Goal: Task Accomplishment & Management: Manage account settings

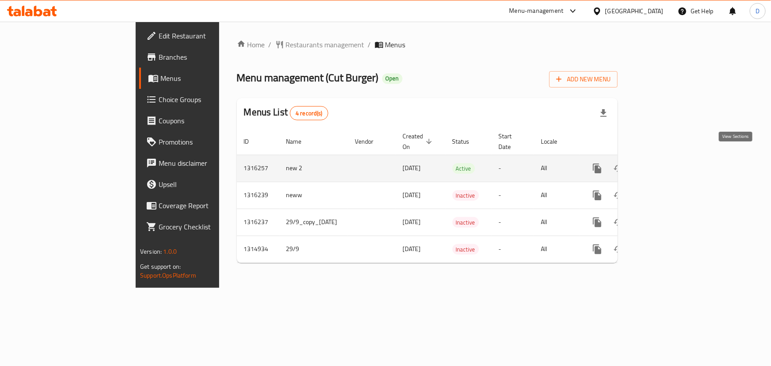
click at [666, 163] on icon "enhanced table" at bounding box center [660, 168] width 11 height 11
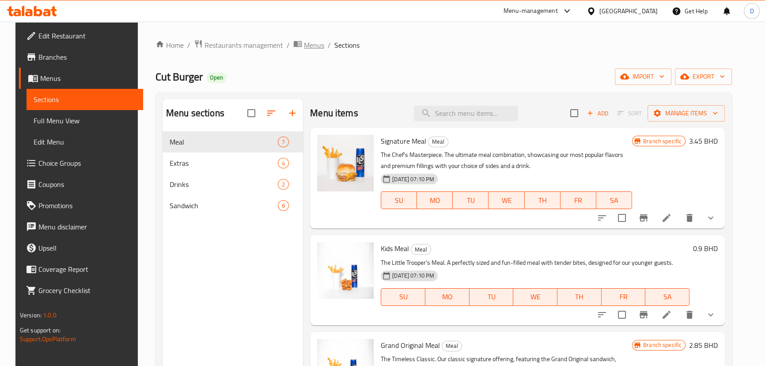
click at [304, 44] on span "Menus" at bounding box center [314, 45] width 20 height 11
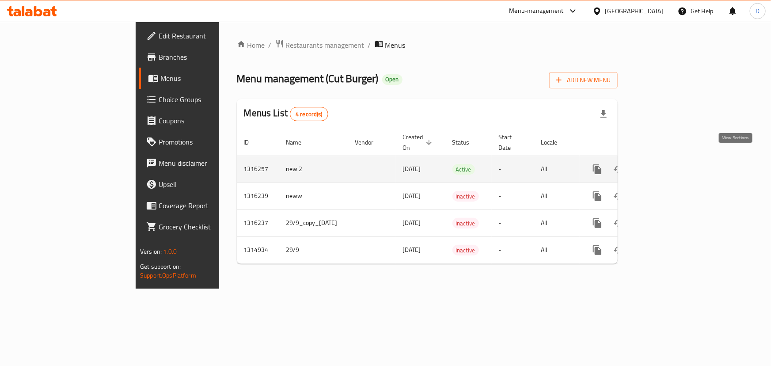
click at [666, 164] on icon "enhanced table" at bounding box center [660, 169] width 11 height 11
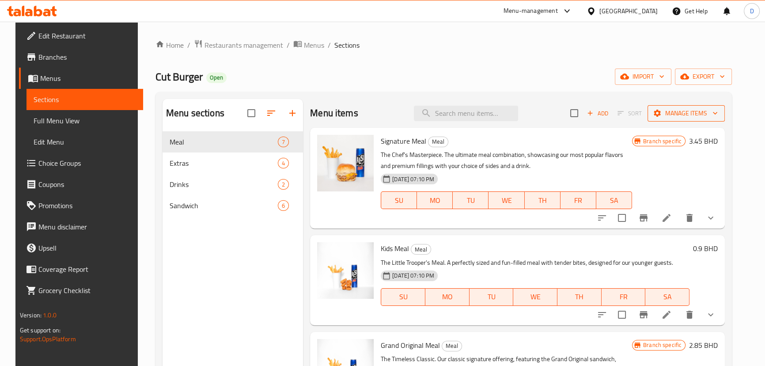
click at [698, 110] on span "Manage items" at bounding box center [686, 113] width 63 height 11
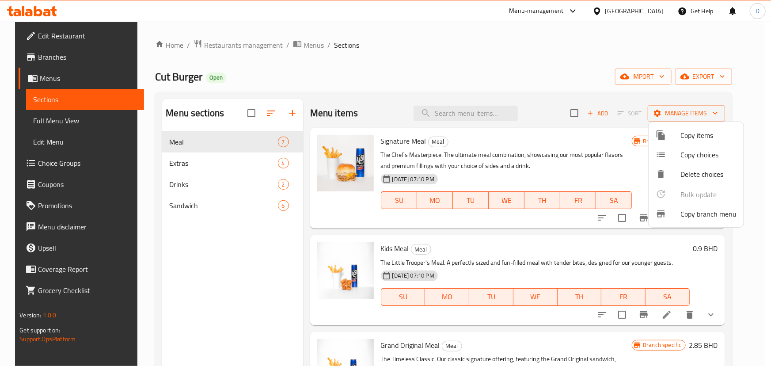
click at [689, 220] on li "Copy branch menu" at bounding box center [695, 213] width 95 height 19
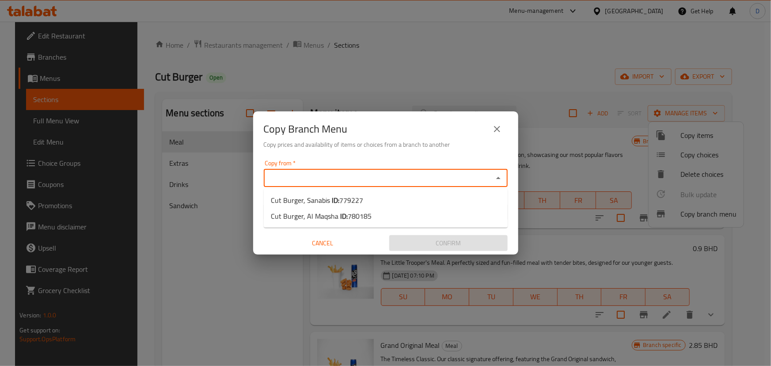
click at [409, 180] on input "Copy from   *" at bounding box center [378, 178] width 224 height 12
click at [376, 198] on li "Cut Burger, Sanabis ID: 779227" at bounding box center [386, 200] width 244 height 16
type input "Cut Burger, Sanabis"
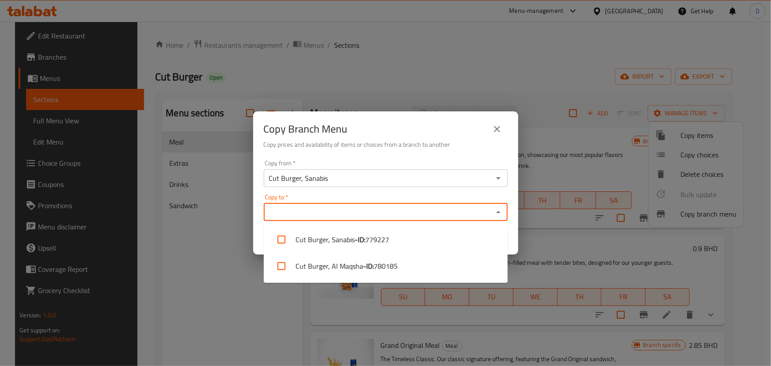
click at [366, 212] on input "Copy to   *" at bounding box center [378, 212] width 224 height 12
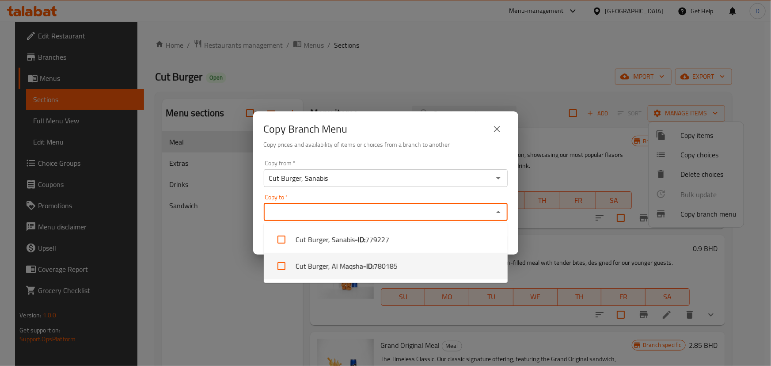
click at [379, 271] on span "780185" at bounding box center [386, 266] width 24 height 11
checkbox input "true"
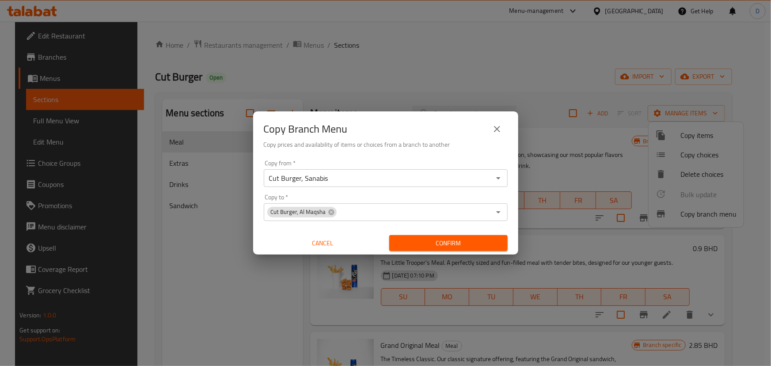
click at [411, 133] on div "Copy Branch Menu" at bounding box center [386, 128] width 244 height 21
click at [455, 245] on span "Confirm" at bounding box center [448, 243] width 104 height 11
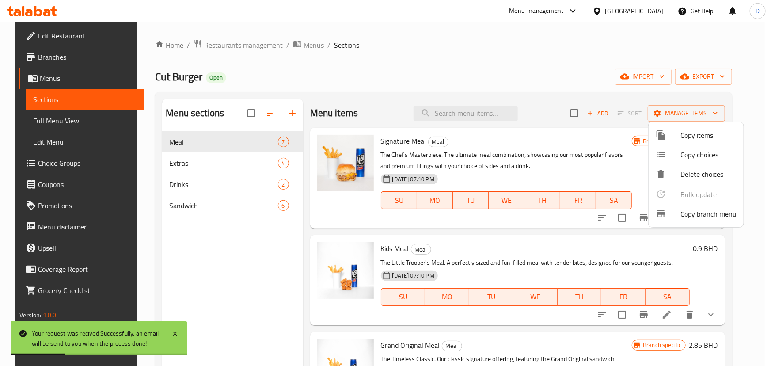
click at [300, 43] on div at bounding box center [385, 183] width 771 height 366
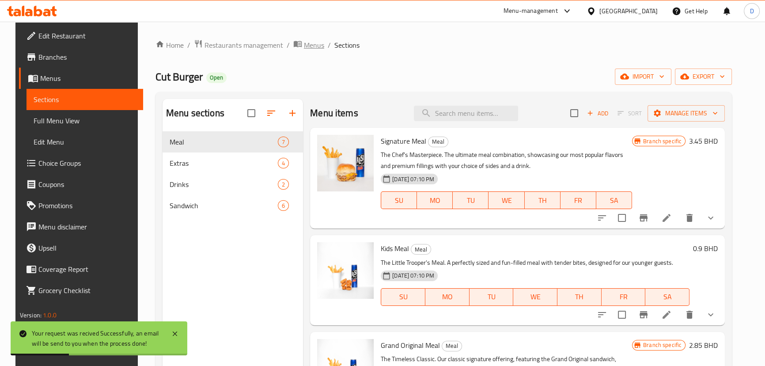
click at [304, 43] on span "Menus" at bounding box center [314, 45] width 20 height 11
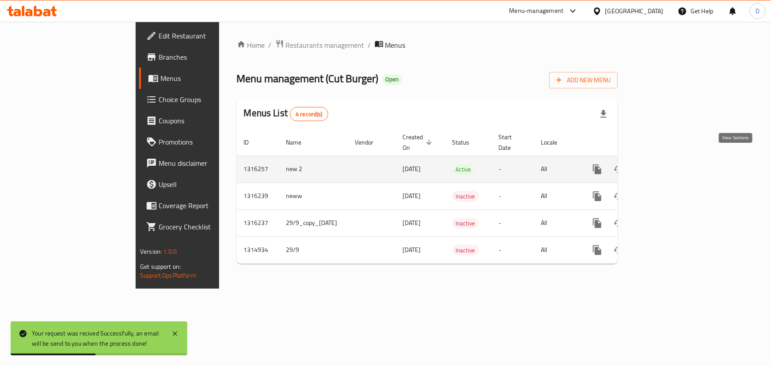
click at [665, 165] on icon "enhanced table" at bounding box center [661, 169] width 8 height 8
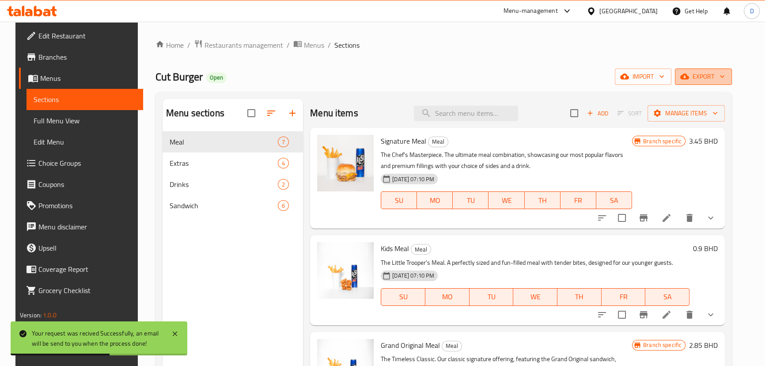
click at [711, 72] on span "export" at bounding box center [703, 76] width 43 height 11
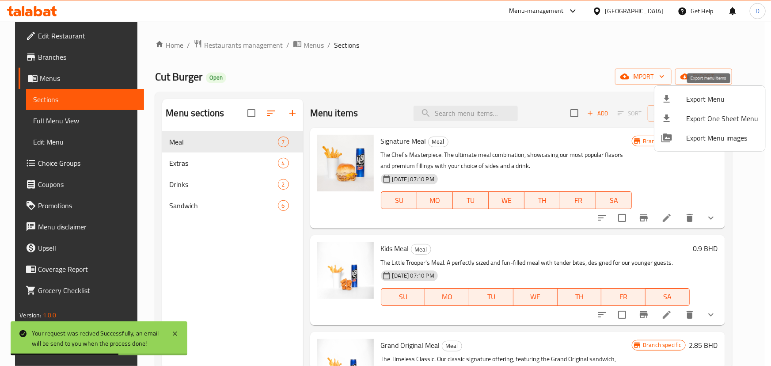
click at [689, 97] on span "Export Menu" at bounding box center [722, 99] width 72 height 11
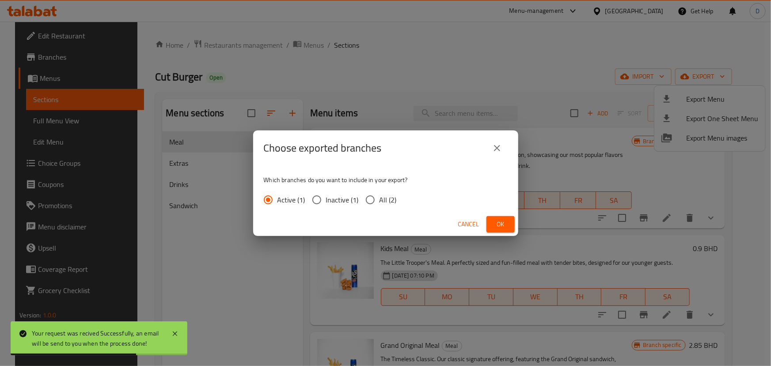
click at [387, 198] on span "All (2)" at bounding box center [387, 199] width 17 height 11
click at [379, 198] on input "All (2)" at bounding box center [370, 199] width 19 height 19
radio input "true"
click at [495, 223] on span "Ok" at bounding box center [500, 224] width 14 height 11
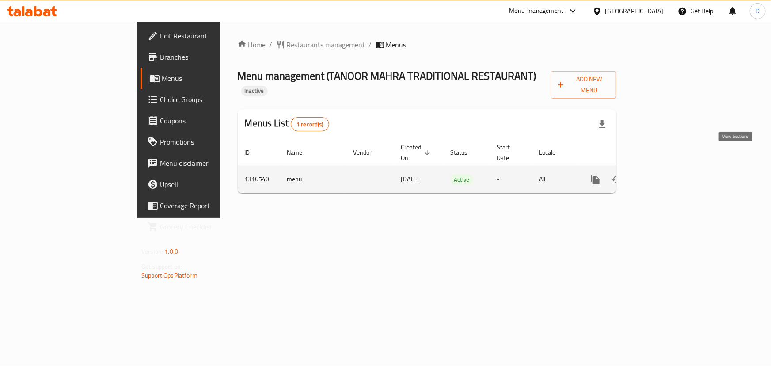
click at [663, 175] on icon "enhanced table" at bounding box center [659, 179] width 8 height 8
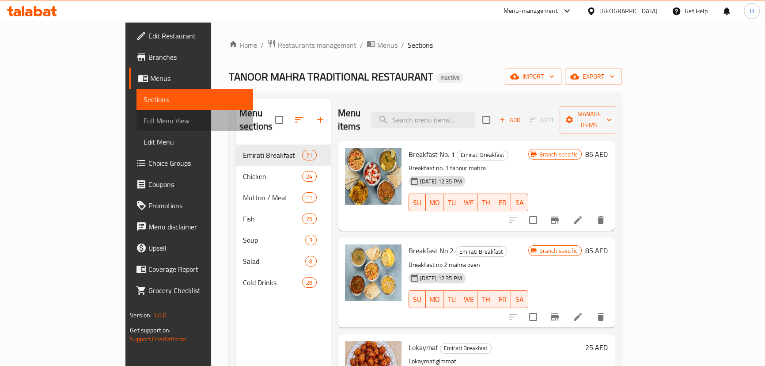
click at [136, 129] on link "Full Menu View" at bounding box center [194, 120] width 117 height 21
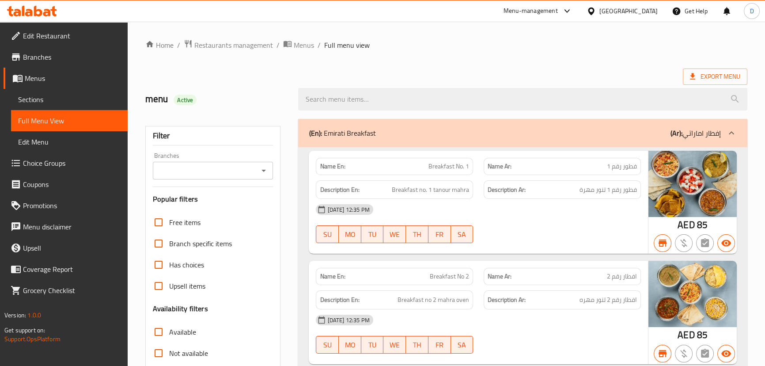
click at [194, 165] on input "Branches" at bounding box center [205, 170] width 101 height 12
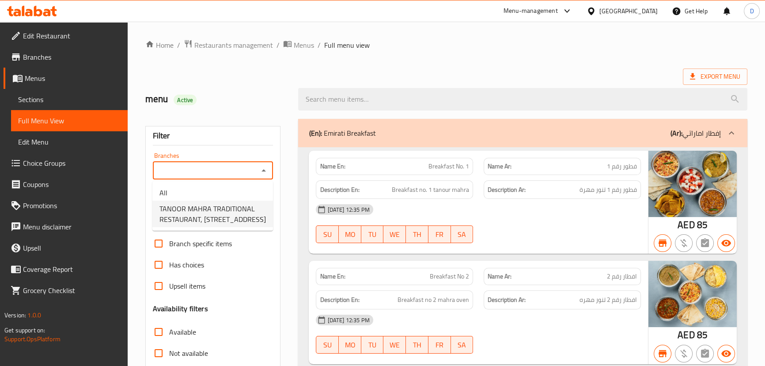
click at [216, 205] on span "TANOOR MAHRA TRADITIONAL RESTAURANT, [STREET_ADDRESS]" at bounding box center [212, 213] width 106 height 21
type input "TANOOR MAHRA TRADITIONAL RESTAURANT, [STREET_ADDRESS]"
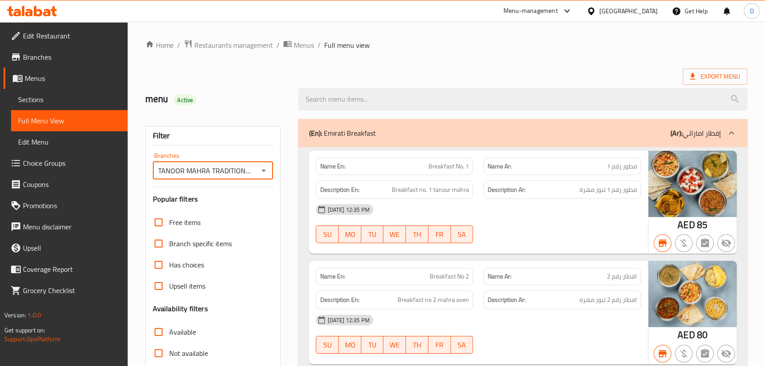
scroll to position [241, 0]
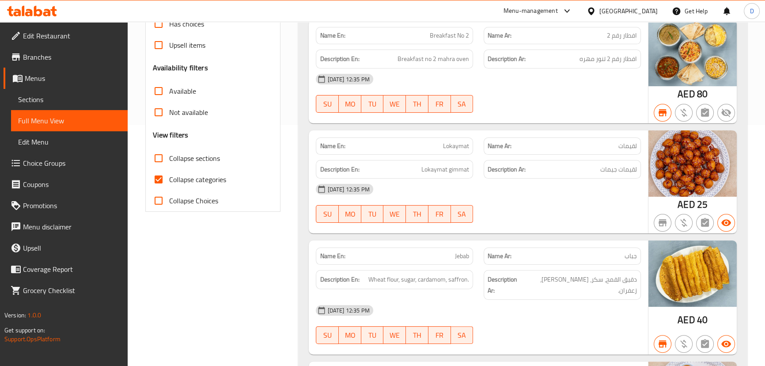
click at [197, 178] on span "Collapse categories" at bounding box center [197, 179] width 57 height 11
click at [169, 178] on input "Collapse categories" at bounding box center [158, 179] width 21 height 21
checkbox input "false"
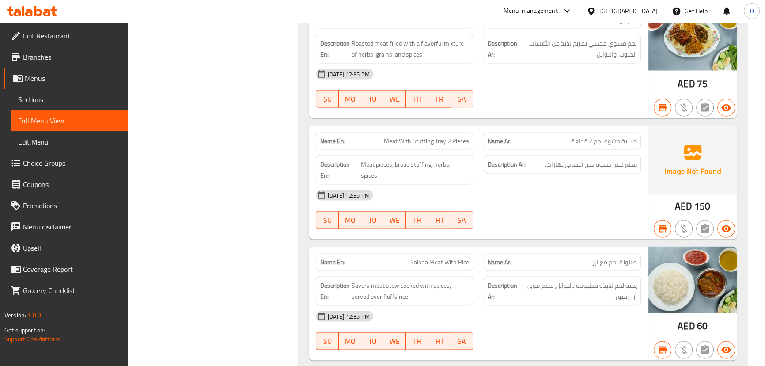
scroll to position [6344, 0]
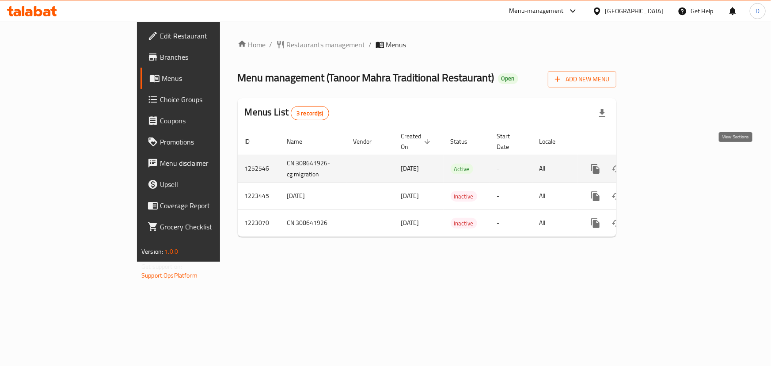
click at [664, 163] on icon "enhanced table" at bounding box center [659, 168] width 11 height 11
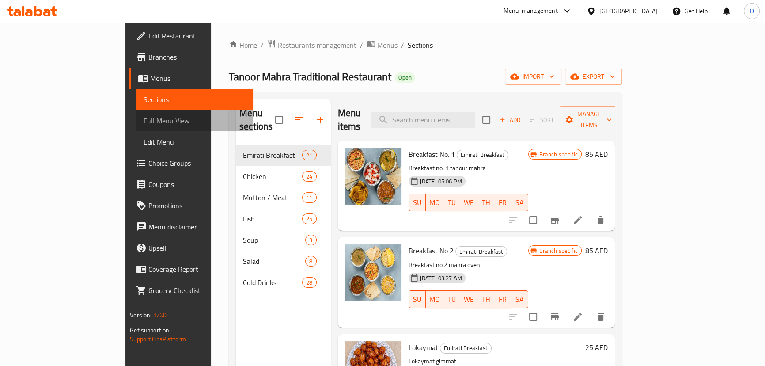
click at [144, 123] on span "Full Menu View" at bounding box center [195, 120] width 102 height 11
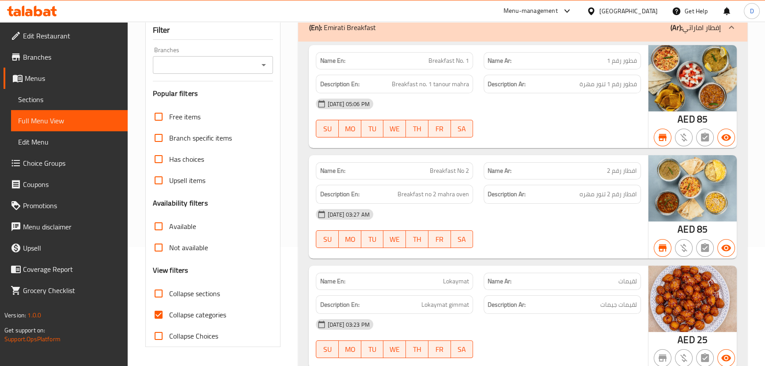
scroll to position [201, 0]
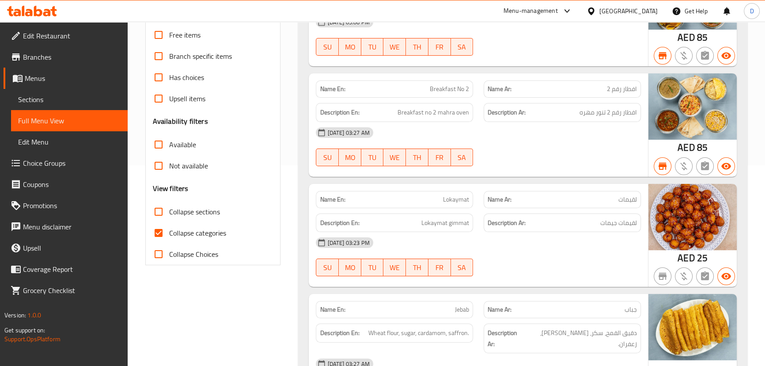
click at [185, 227] on span "Collapse categories" at bounding box center [197, 232] width 57 height 11
click at [169, 222] on input "Collapse categories" at bounding box center [158, 232] width 21 height 21
checkbox input "false"
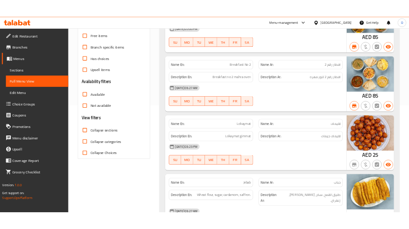
scroll to position [80, 0]
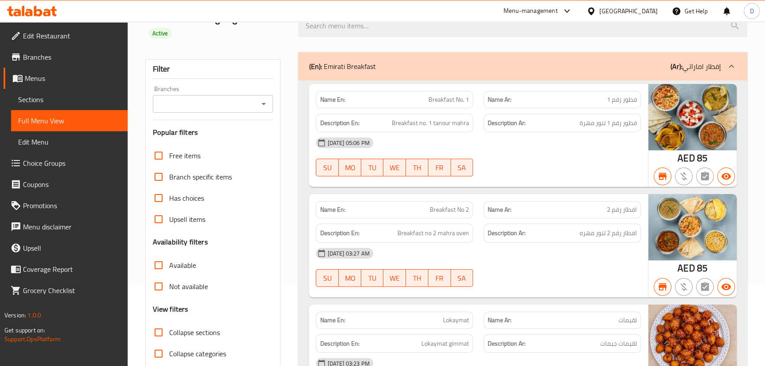
click at [185, 98] on input "Branches" at bounding box center [205, 104] width 101 height 12
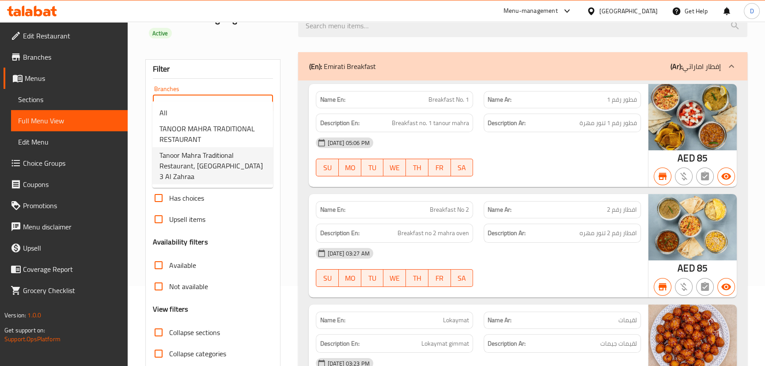
click at [216, 166] on span "Tanoor Mahra Traditional Restaurant, Al Rawda 3 Al Zahraa" at bounding box center [212, 166] width 106 height 32
type input "Tanoor Mahra Traditional Restaurant, Al Rawda 3 Al Zahraa"
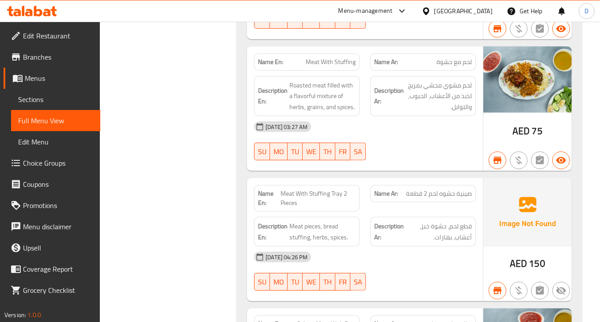
scroll to position [6906, 0]
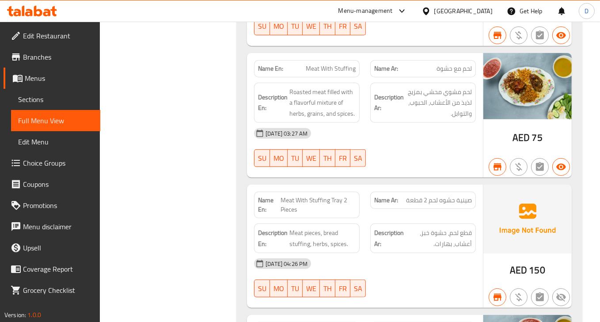
click at [333, 196] on span "Meat With Stuffing Tray 2 Pieces" at bounding box center [318, 205] width 76 height 19
copy span "Meat With Stuffing Tray 2 Pieces"
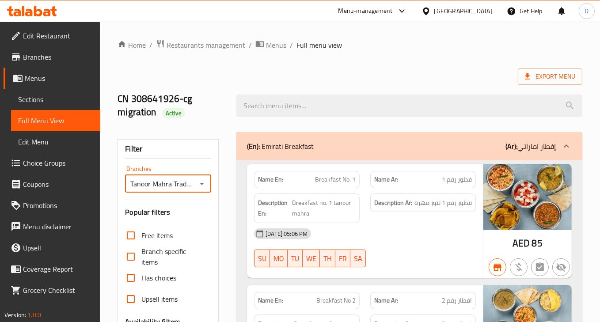
click at [190, 178] on input "Tanoor Mahra Traditional Restaurant, Al Rawda 3 Al Zahraa" at bounding box center [161, 184] width 66 height 12
click at [201, 183] on icon "Open" at bounding box center [202, 184] width 4 height 2
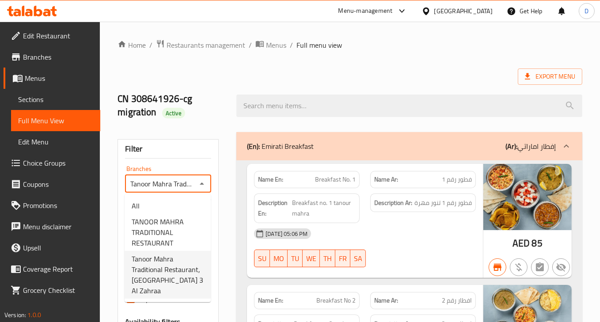
click at [193, 264] on span "Tanoor Mahra Traditional Restaurant, Al Rawda 3 Al Zahraa" at bounding box center [168, 275] width 72 height 42
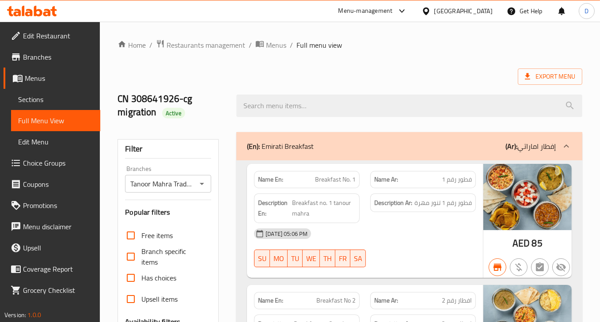
click at [309, 73] on div "Export Menu" at bounding box center [349, 76] width 465 height 16
click at [198, 176] on div "Tanoor Mahra Traditional Restaurant, Al Rawda 3 Al Zahraa Branches" at bounding box center [168, 184] width 86 height 18
click at [196, 181] on button "Open" at bounding box center [202, 184] width 12 height 12
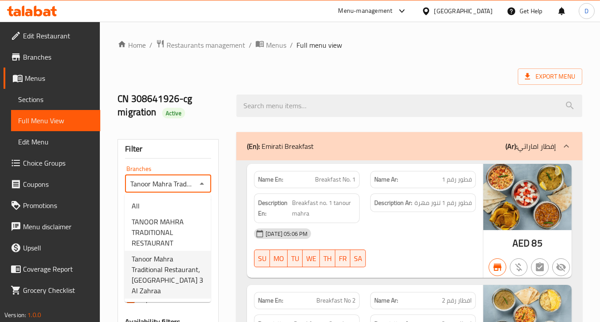
click at [189, 260] on span "Tanoor Mahra Traditional Restaurant, Al Rawda 3 Al Zahraa" at bounding box center [168, 275] width 72 height 42
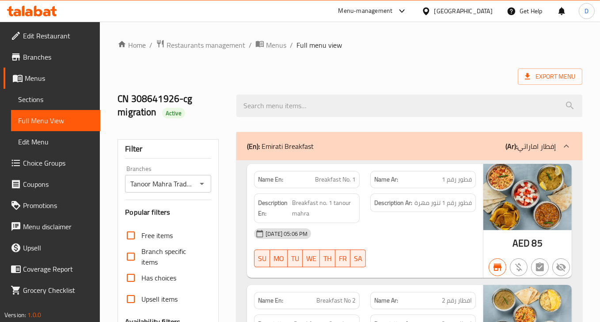
click at [354, 72] on div "Export Menu" at bounding box center [349, 76] width 465 height 16
click at [560, 79] on span "Export Menu" at bounding box center [550, 76] width 50 height 11
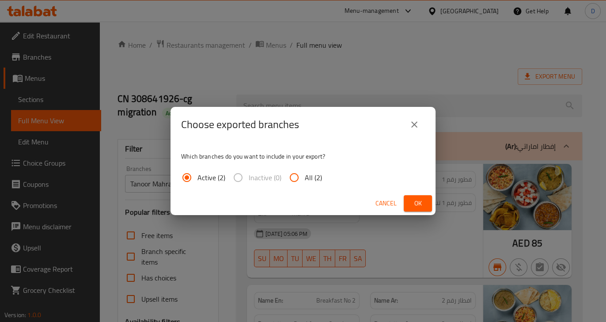
click at [314, 178] on span "All (2)" at bounding box center [313, 177] width 17 height 11
click at [305, 178] on input "All (2)" at bounding box center [294, 177] width 21 height 21
radio input "true"
click at [409, 202] on button "Ok" at bounding box center [418, 203] width 28 height 16
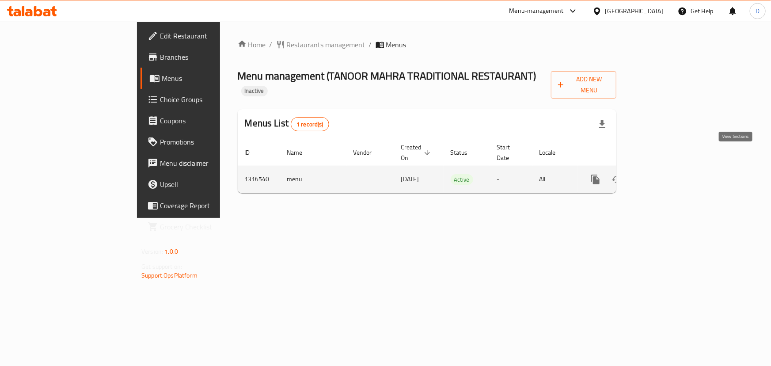
click at [664, 174] on icon "enhanced table" at bounding box center [659, 179] width 11 height 11
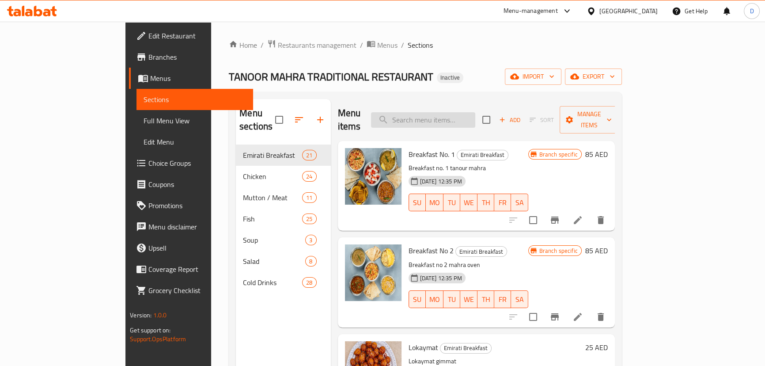
click at [433, 117] on input "search" at bounding box center [423, 119] width 104 height 15
paste input "Meat With Stuffing Tray 2 Pieces"
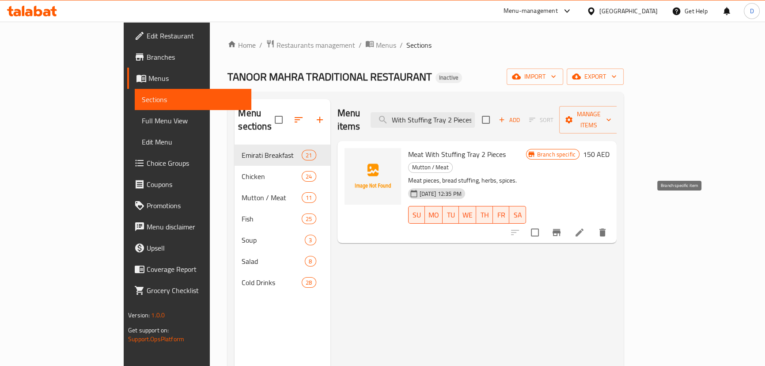
type input "Meat With Stuffing Tray 2 Pieces"
click at [562, 227] on icon "Branch-specific-item" at bounding box center [556, 232] width 11 height 11
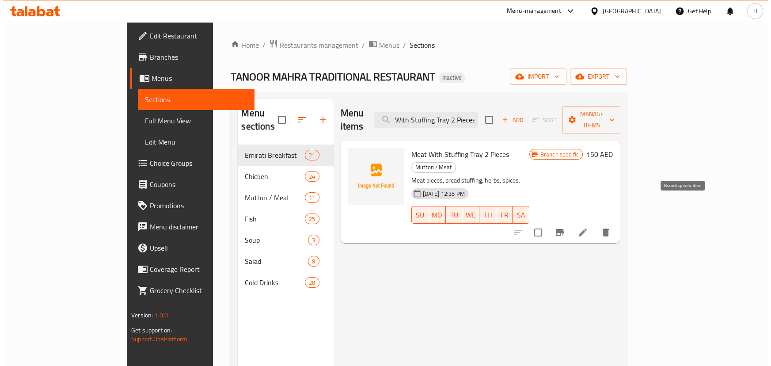
scroll to position [0, 0]
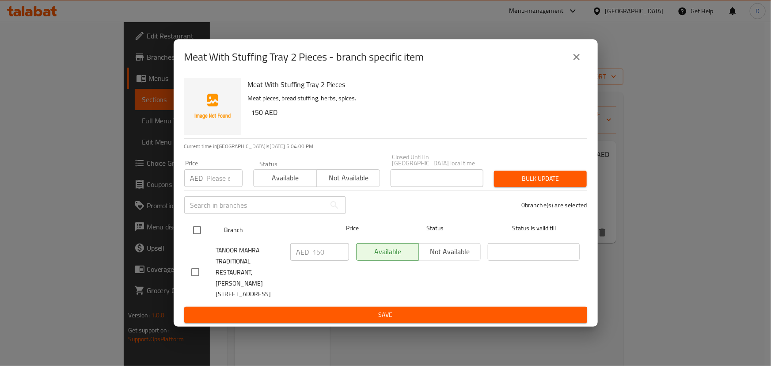
click at [197, 235] on input "checkbox" at bounding box center [197, 230] width 19 height 19
checkbox input "true"
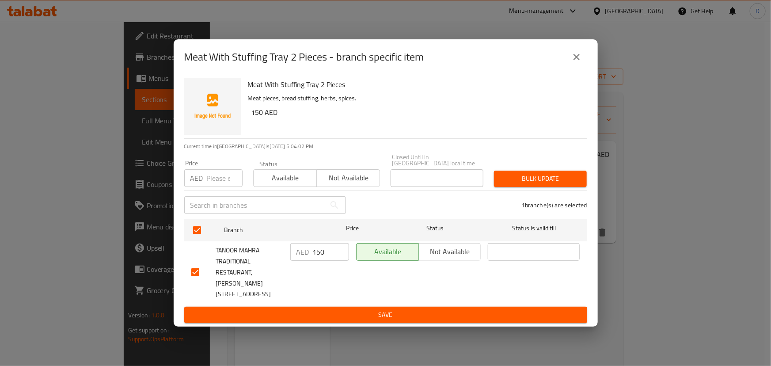
click at [441, 254] on span "Not available" at bounding box center [449, 251] width 55 height 13
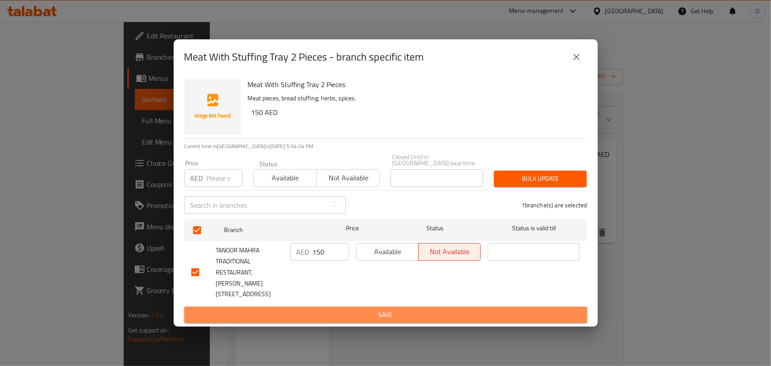
click at [371, 311] on span "Save" at bounding box center [385, 314] width 389 height 11
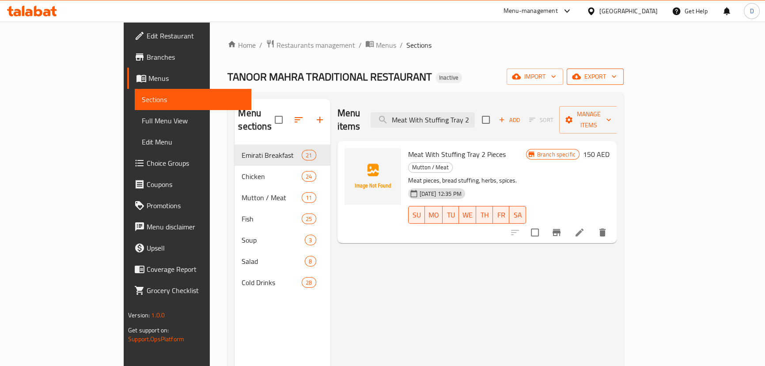
click at [617, 74] on span "export" at bounding box center [595, 76] width 43 height 11
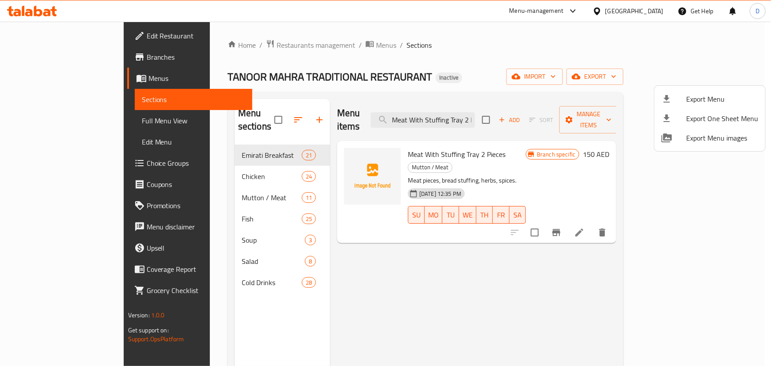
click at [300, 46] on div at bounding box center [385, 183] width 771 height 366
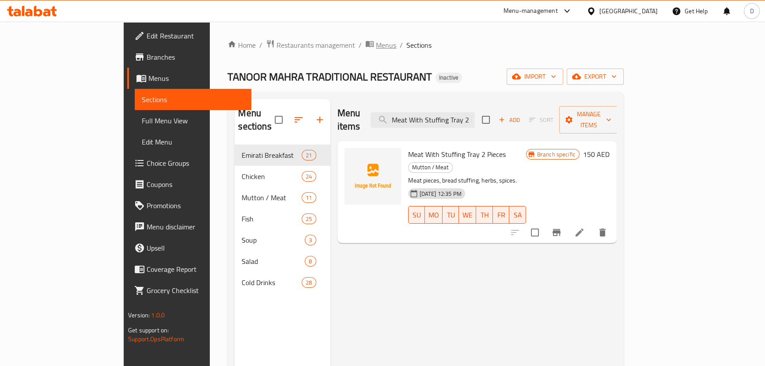
click at [376, 44] on span "Menus" at bounding box center [386, 45] width 20 height 11
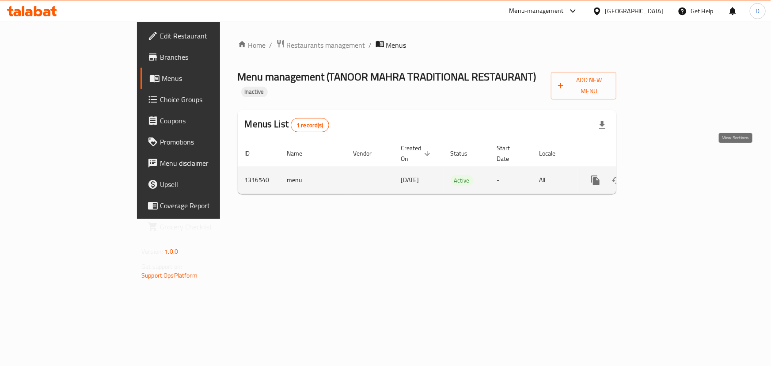
click at [663, 176] on icon "enhanced table" at bounding box center [659, 180] width 8 height 8
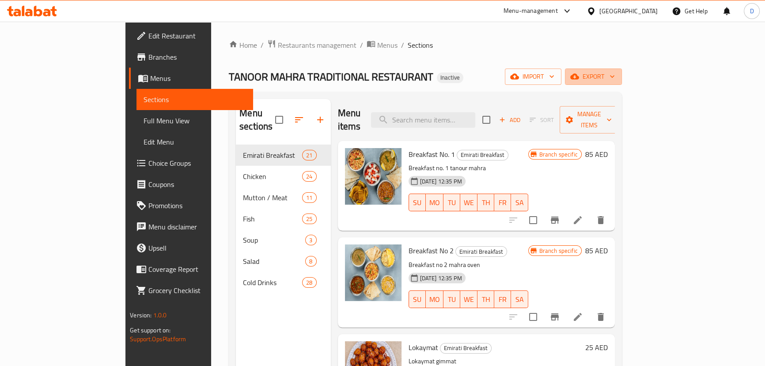
click at [615, 77] on span "export" at bounding box center [593, 76] width 43 height 11
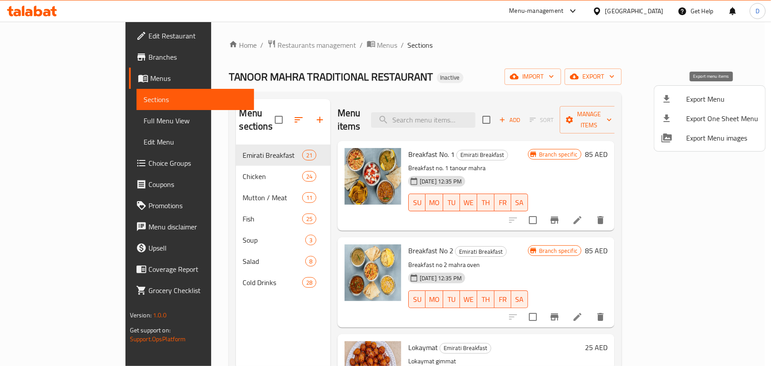
click at [710, 95] on span "Export Menu" at bounding box center [722, 99] width 72 height 11
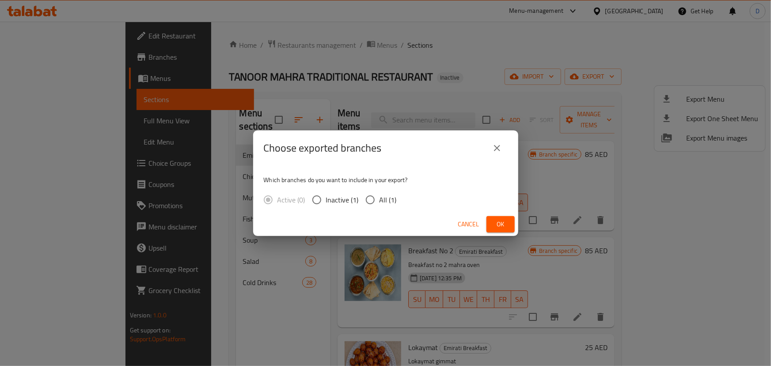
click at [372, 198] on input "All (1)" at bounding box center [370, 199] width 19 height 19
radio input "true"
click at [492, 226] on button "Ok" at bounding box center [500, 224] width 28 height 16
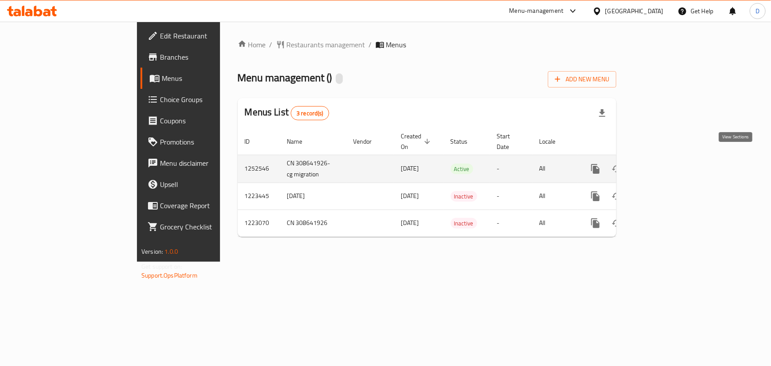
click at [670, 158] on link "enhanced table" at bounding box center [658, 168] width 21 height 21
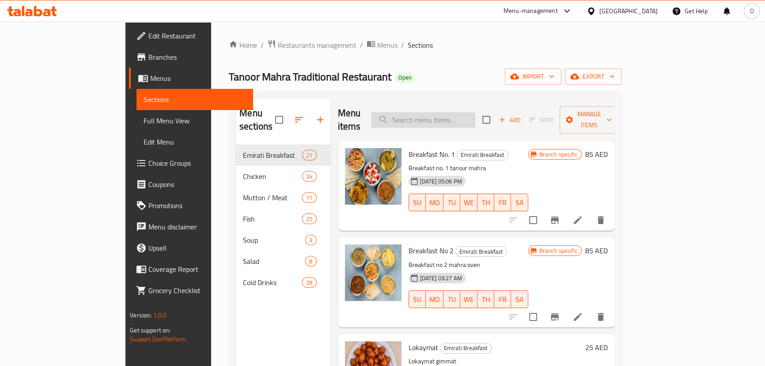
click at [448, 112] on input "search" at bounding box center [423, 119] width 104 height 15
paste input "Meat With Stuffing Tray 2 Pieces"
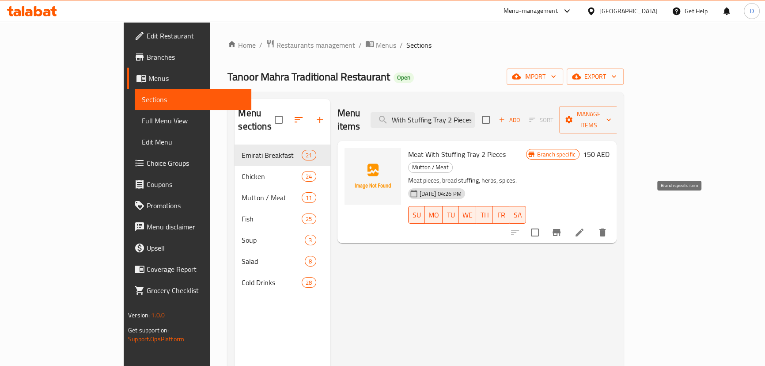
type input "Meat With Stuffing Tray 2 Pieces"
click at [567, 222] on button "Branch-specific-item" at bounding box center [556, 232] width 21 height 21
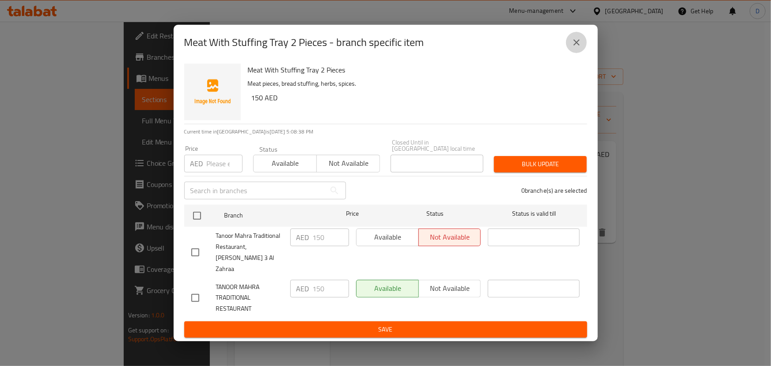
click at [579, 46] on icon "close" at bounding box center [576, 42] width 11 height 11
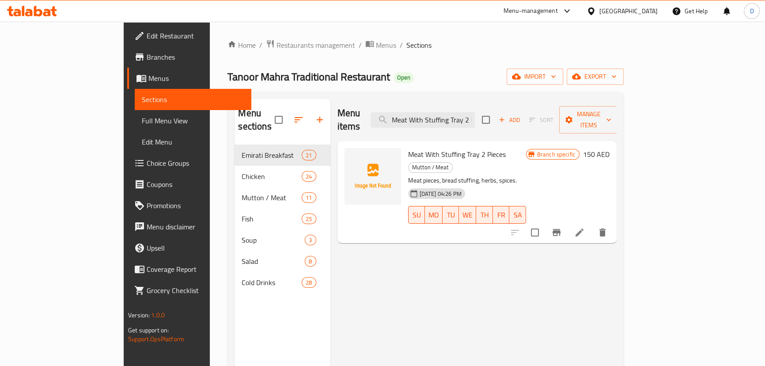
click at [147, 58] on span "Branches" at bounding box center [196, 57] width 98 height 11
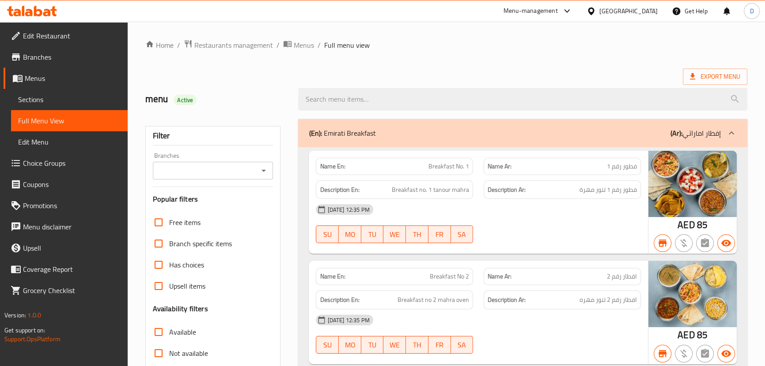
scroll to position [120, 0]
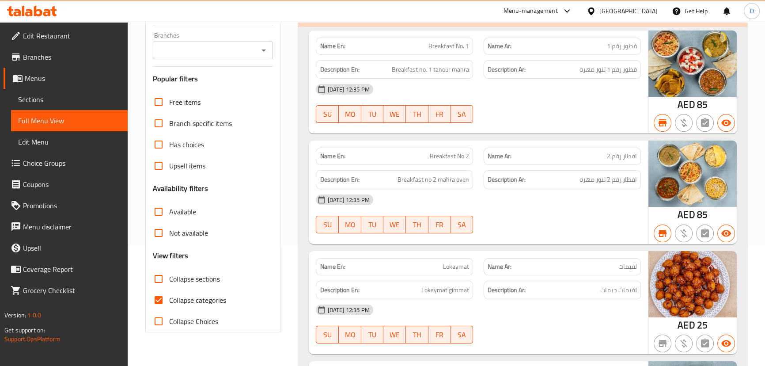
click at [198, 302] on span "Collapse categories" at bounding box center [197, 300] width 57 height 11
click at [169, 302] on input "Collapse categories" at bounding box center [158, 299] width 21 height 21
checkbox input "false"
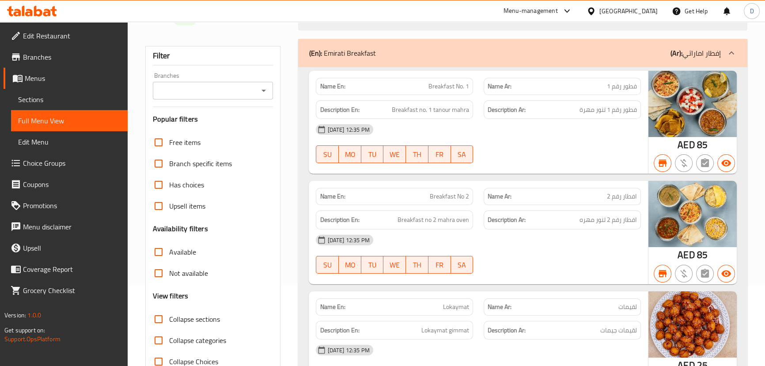
click at [232, 90] on input "Branches" at bounding box center [205, 90] width 101 height 12
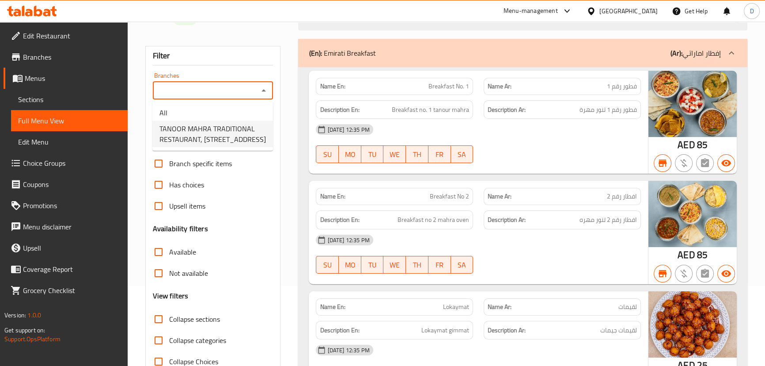
click at [224, 130] on span "TANOOR MAHRA TRADITIONAL RESTAURANT, [STREET_ADDRESS]" at bounding box center [212, 133] width 106 height 21
type input "TANOOR MAHRA TRADITIONAL RESTAURANT, [STREET_ADDRESS]"
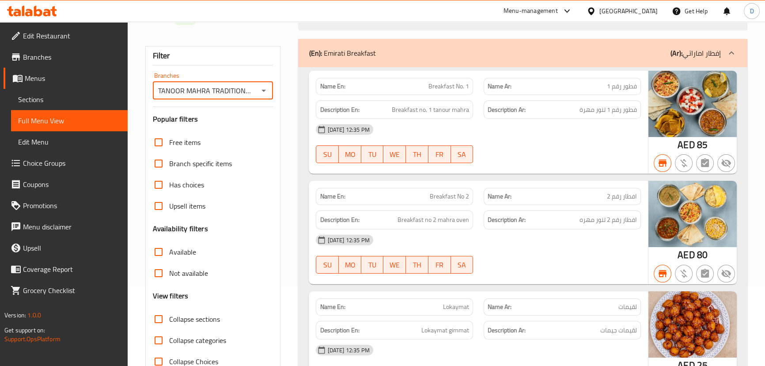
click at [553, 266] on div "[DATE] 12:35 PM SU MO TU WE TH FR SA" at bounding box center [478, 253] width 335 height 49
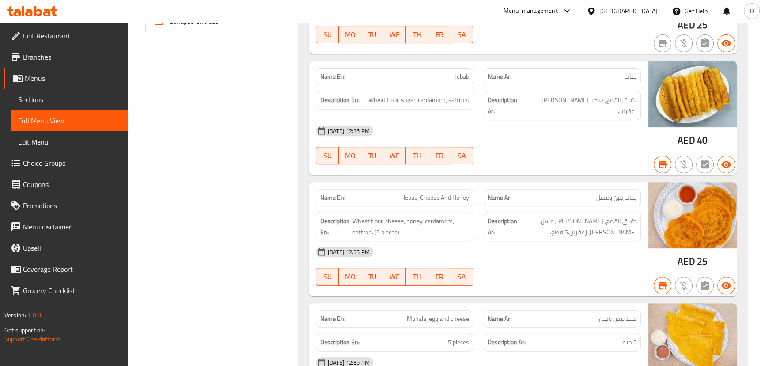
scroll to position [0, 0]
